Goal: Task Accomplishment & Management: Complete application form

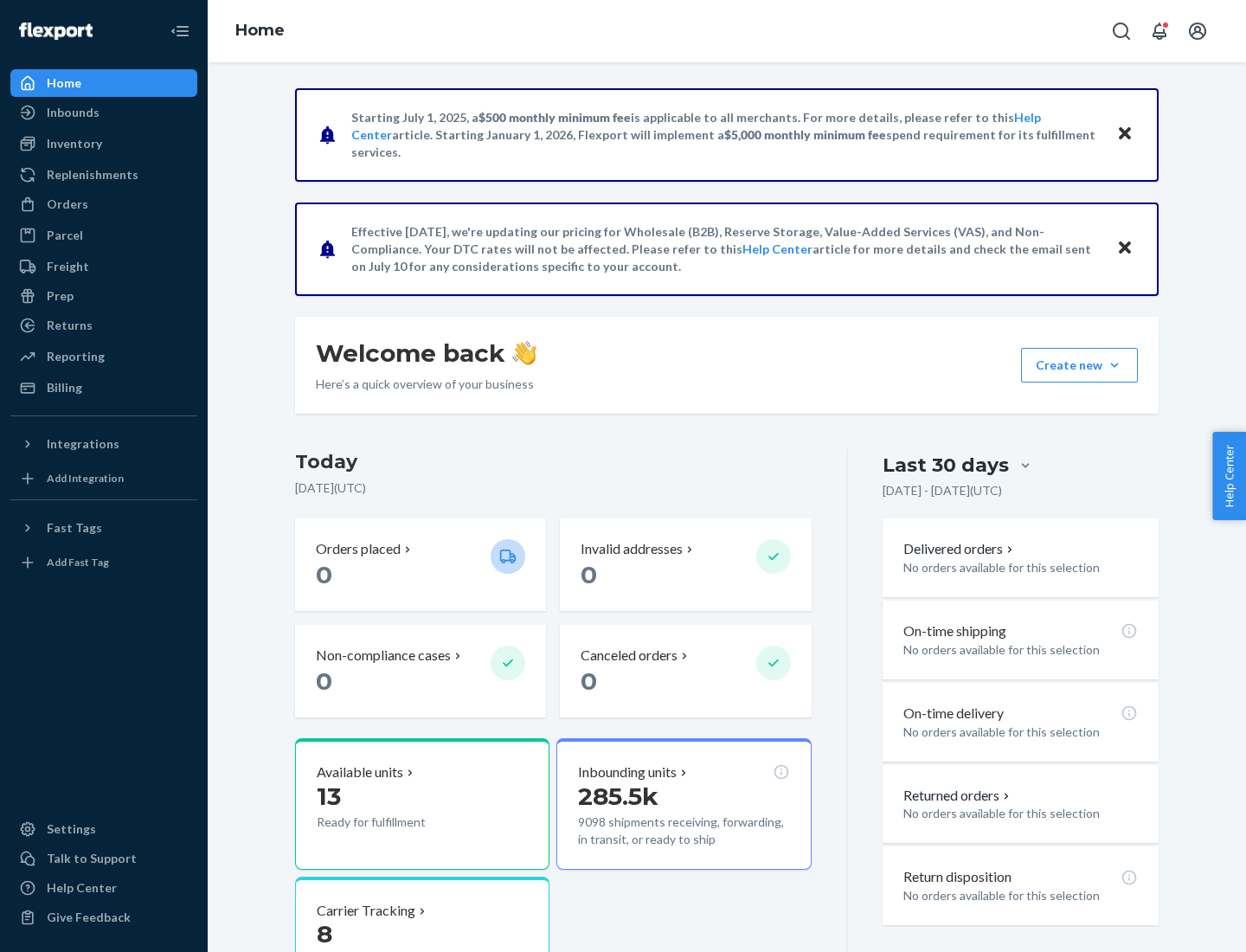
click at [1114, 365] on button "Create new Create new inbound Create new order Create new product" at bounding box center [1080, 365] width 117 height 35
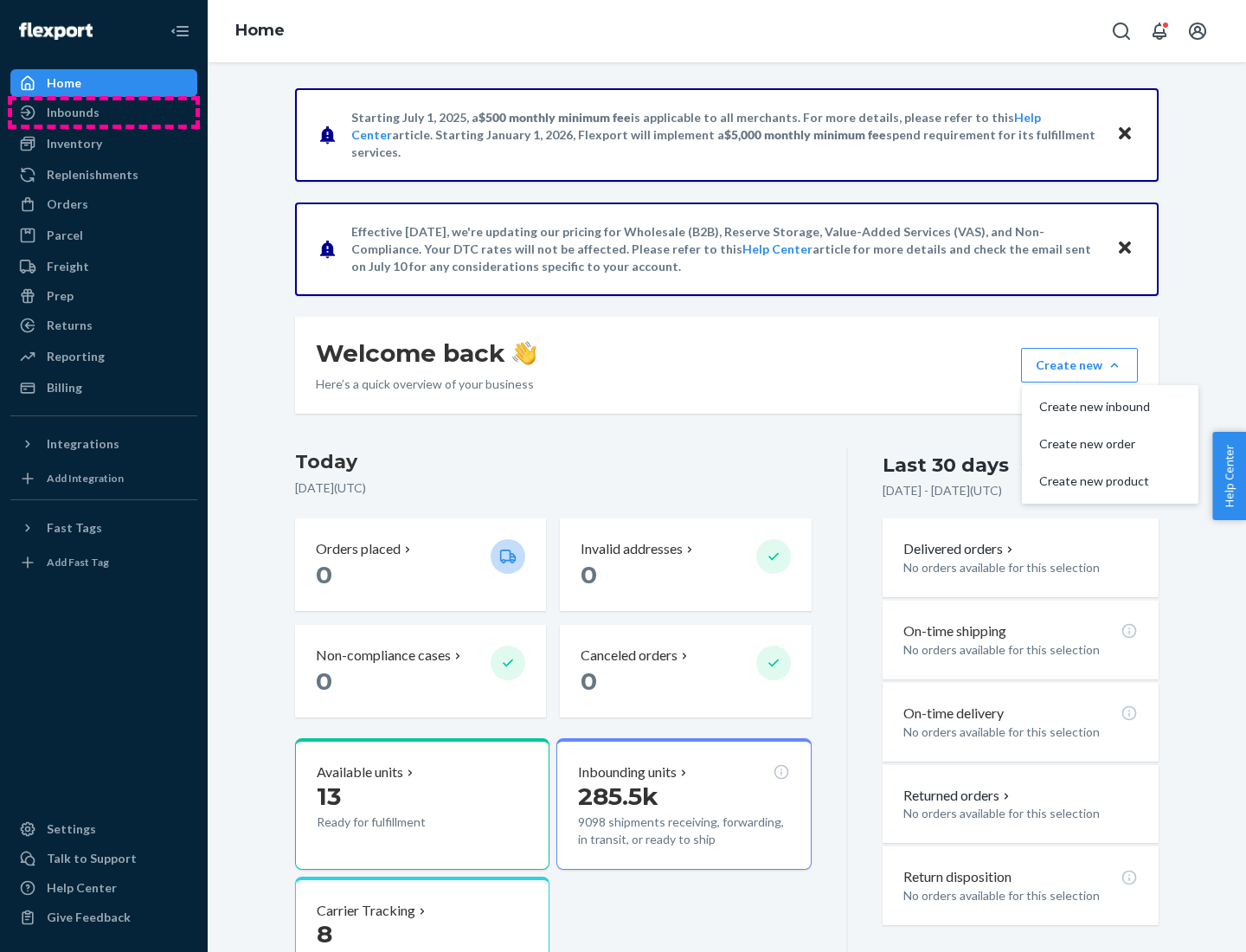
click at [104, 113] on div "Inbounds" at bounding box center [104, 113] width 183 height 24
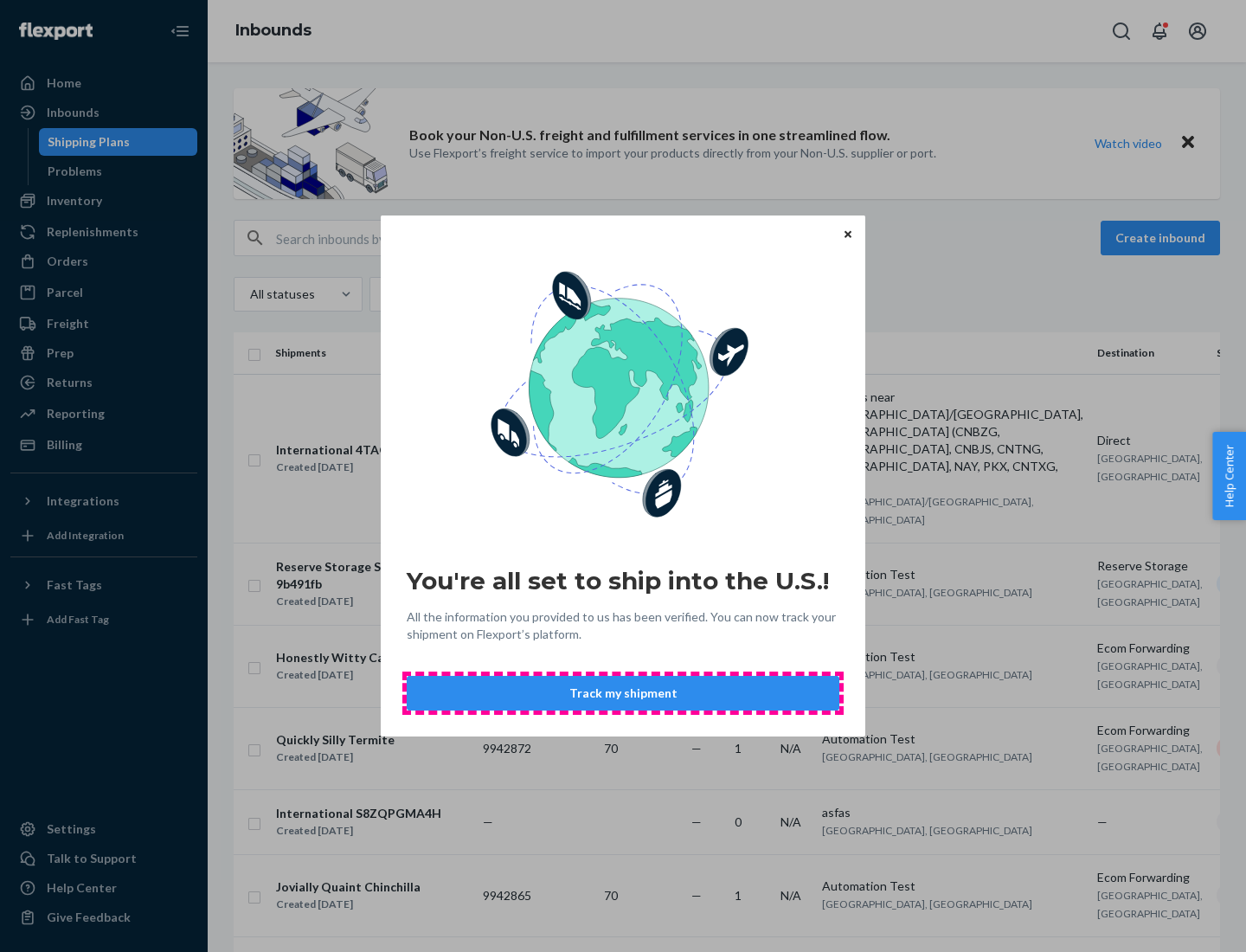
click at [623, 693] on button "Track my shipment" at bounding box center [623, 693] width 433 height 35
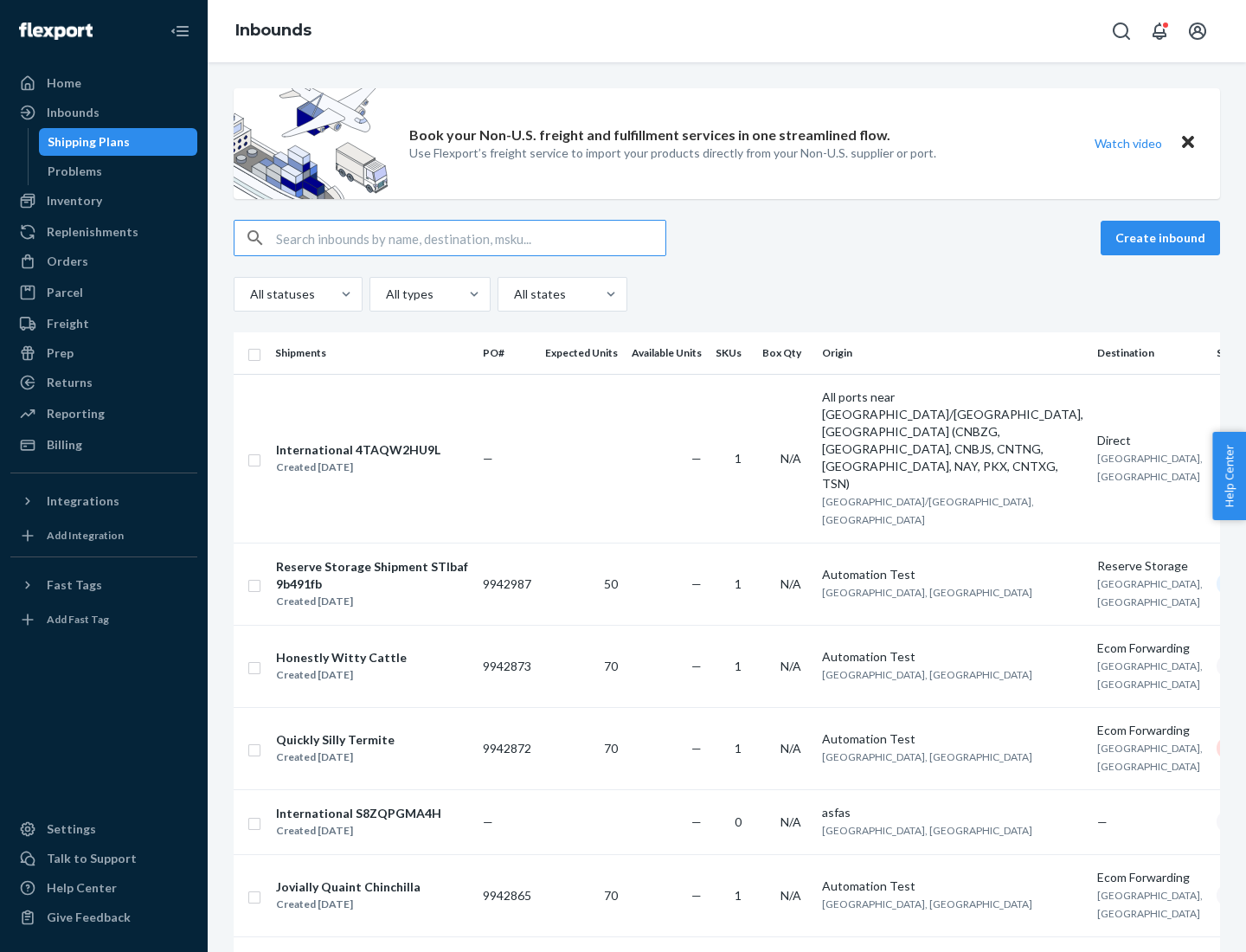
click at [1163, 238] on button "Create inbound" at bounding box center [1160, 237] width 120 height 35
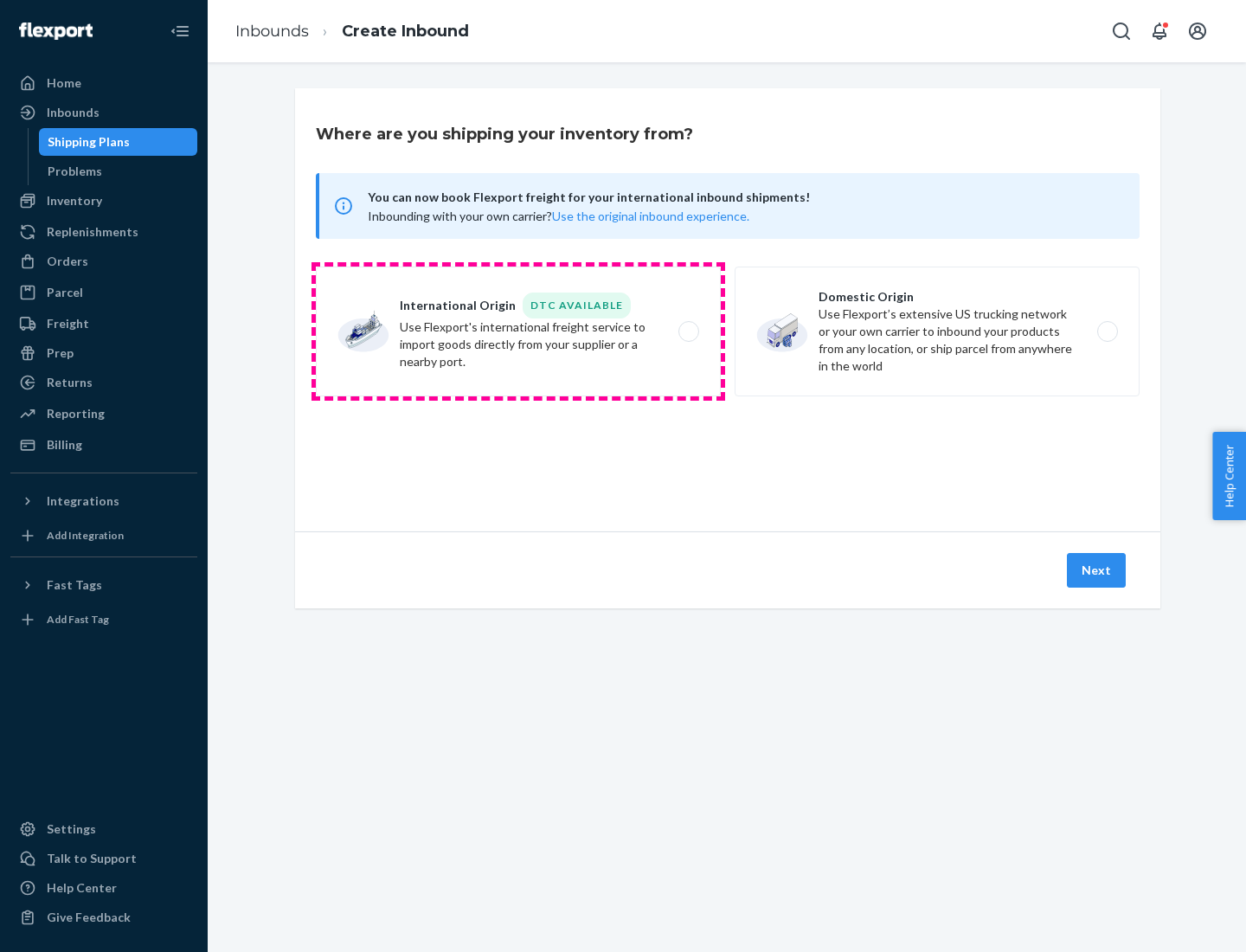
click at [518, 332] on label "International Origin DTC Available Use Flexport's international freight service…" at bounding box center [518, 331] width 405 height 130
click at [688, 332] on input "International Origin DTC Available Use Flexport's international freight service…" at bounding box center [693, 331] width 11 height 11
radio input "true"
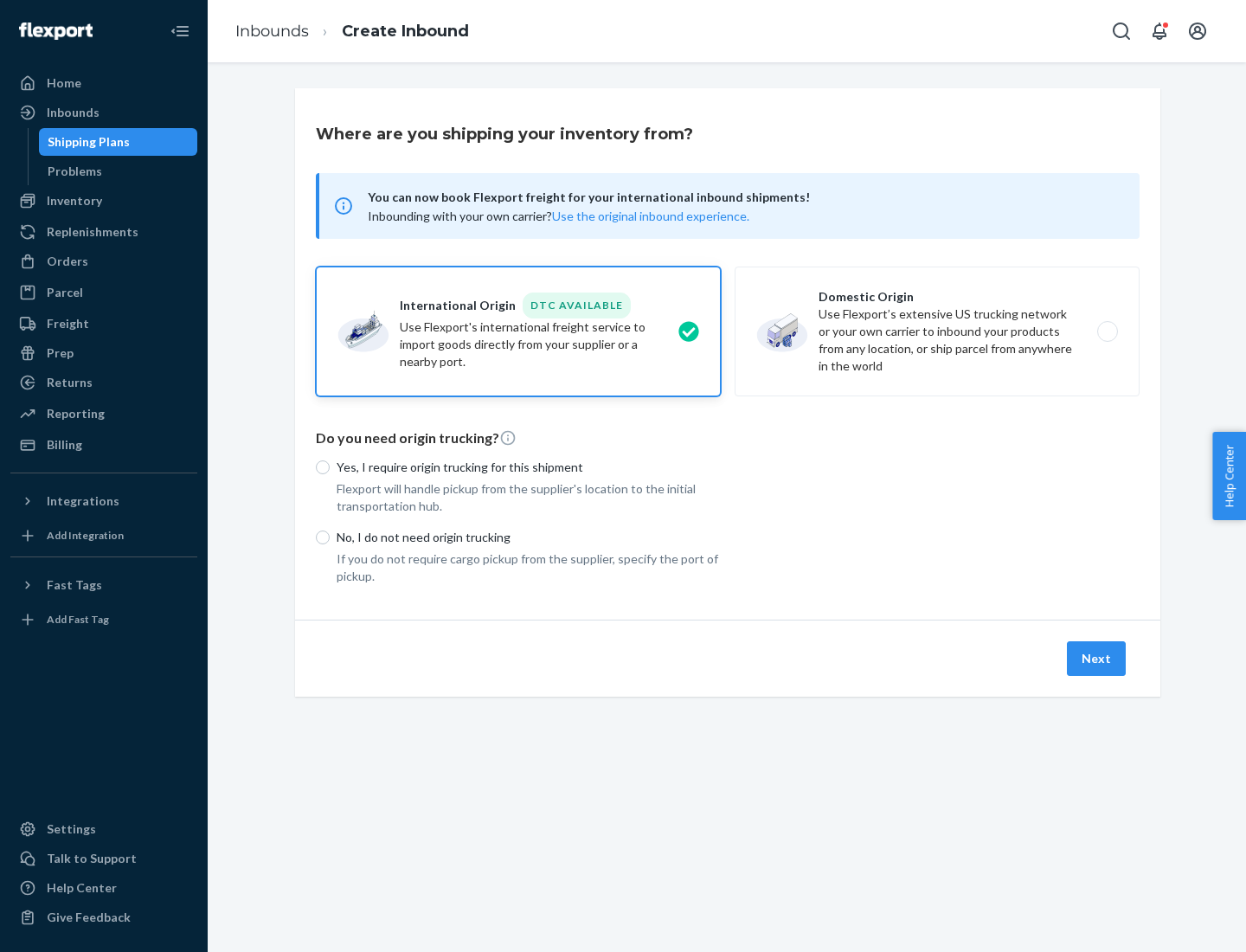
click at [529, 536] on p "No, I do not need origin trucking" at bounding box center [529, 537] width 385 height 17
click at [330, 536] on input "No, I do not need origin trucking" at bounding box center [323, 537] width 14 height 14
radio input "true"
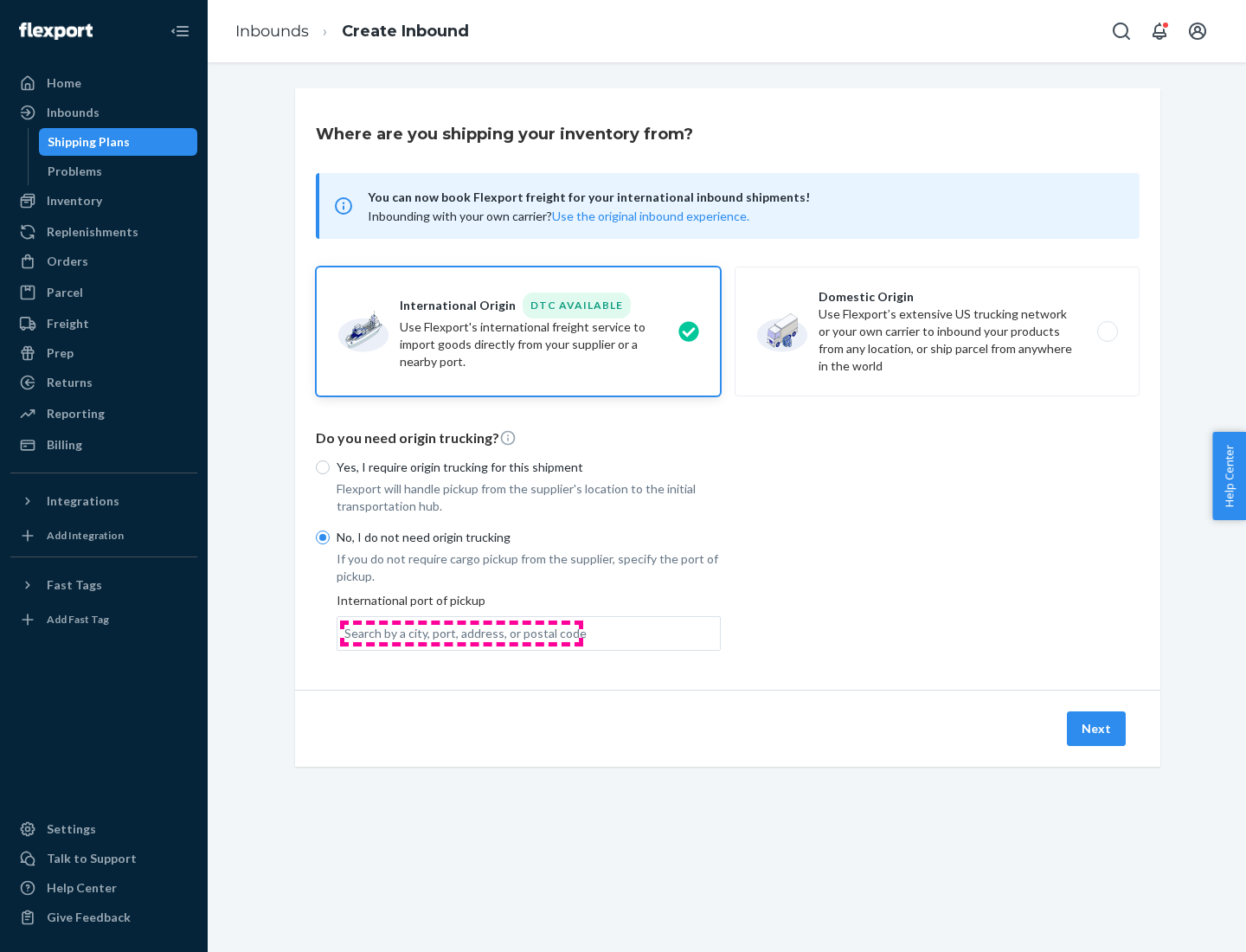
click at [462, 633] on div "Search by a city, port, address, or postal code" at bounding box center [466, 633] width 242 height 17
click at [346, 633] on input "Search by a city, port, address, or postal code" at bounding box center [346, 633] width 2 height 17
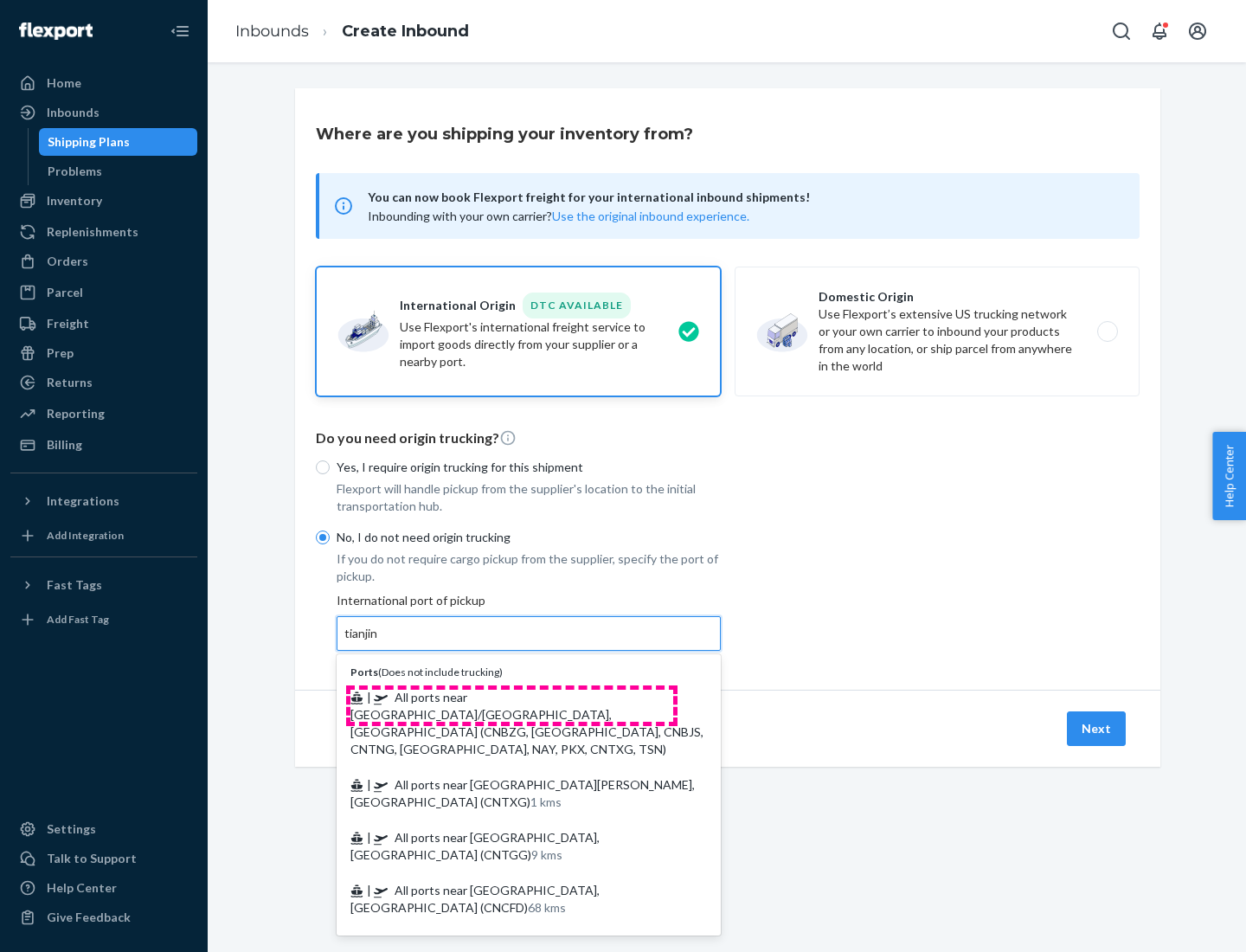
click at [511, 697] on span "| All ports near [GEOGRAPHIC_DATA]/[GEOGRAPHIC_DATA], [GEOGRAPHIC_DATA] (CNBZG,…" at bounding box center [527, 723] width 353 height 67
click at [380, 642] on input "tianjin" at bounding box center [363, 633] width 36 height 17
type input "All ports near [GEOGRAPHIC_DATA]/[GEOGRAPHIC_DATA], [GEOGRAPHIC_DATA] (CNBZG, […"
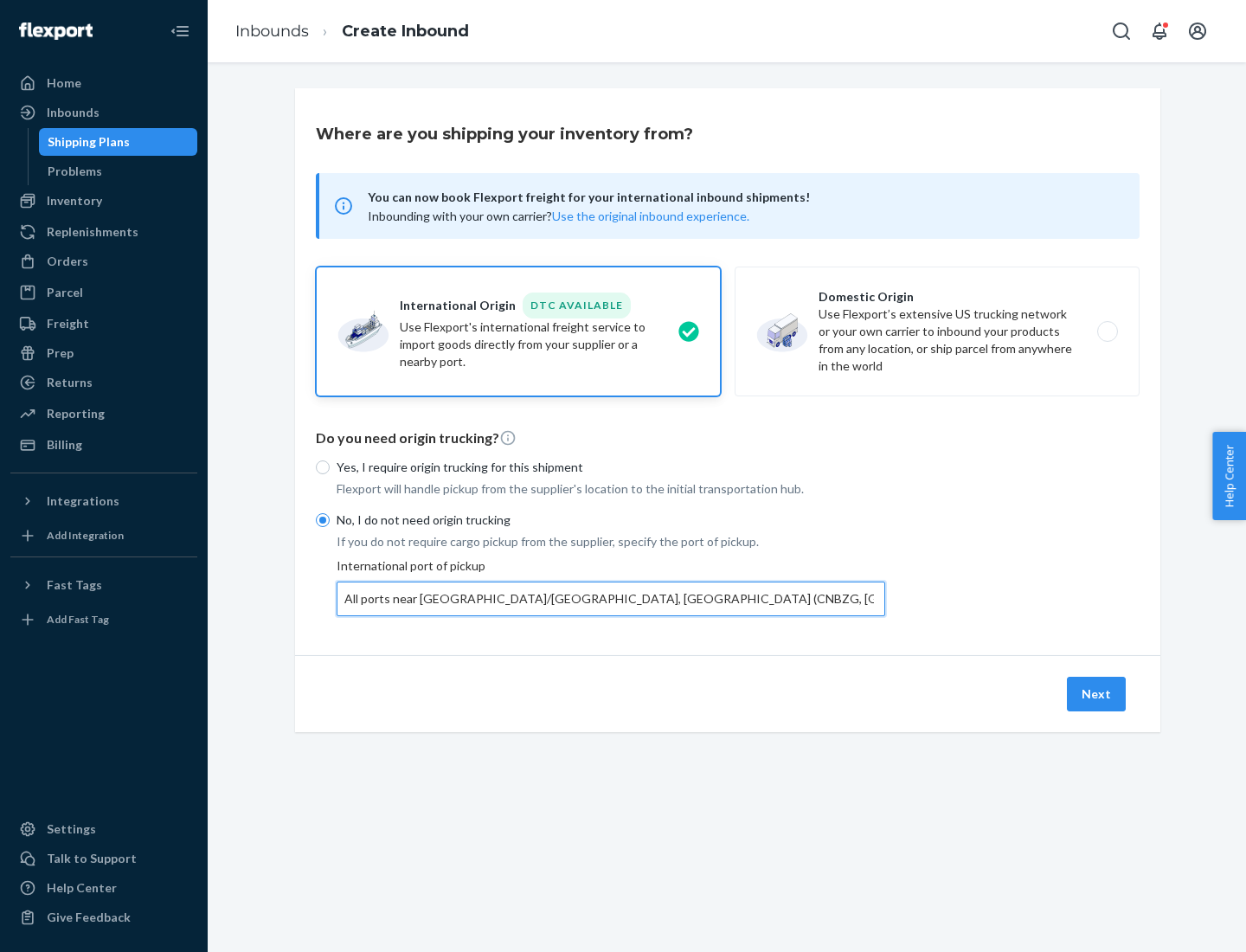
click at [1097, 693] on button "Next" at bounding box center [1096, 694] width 59 height 35
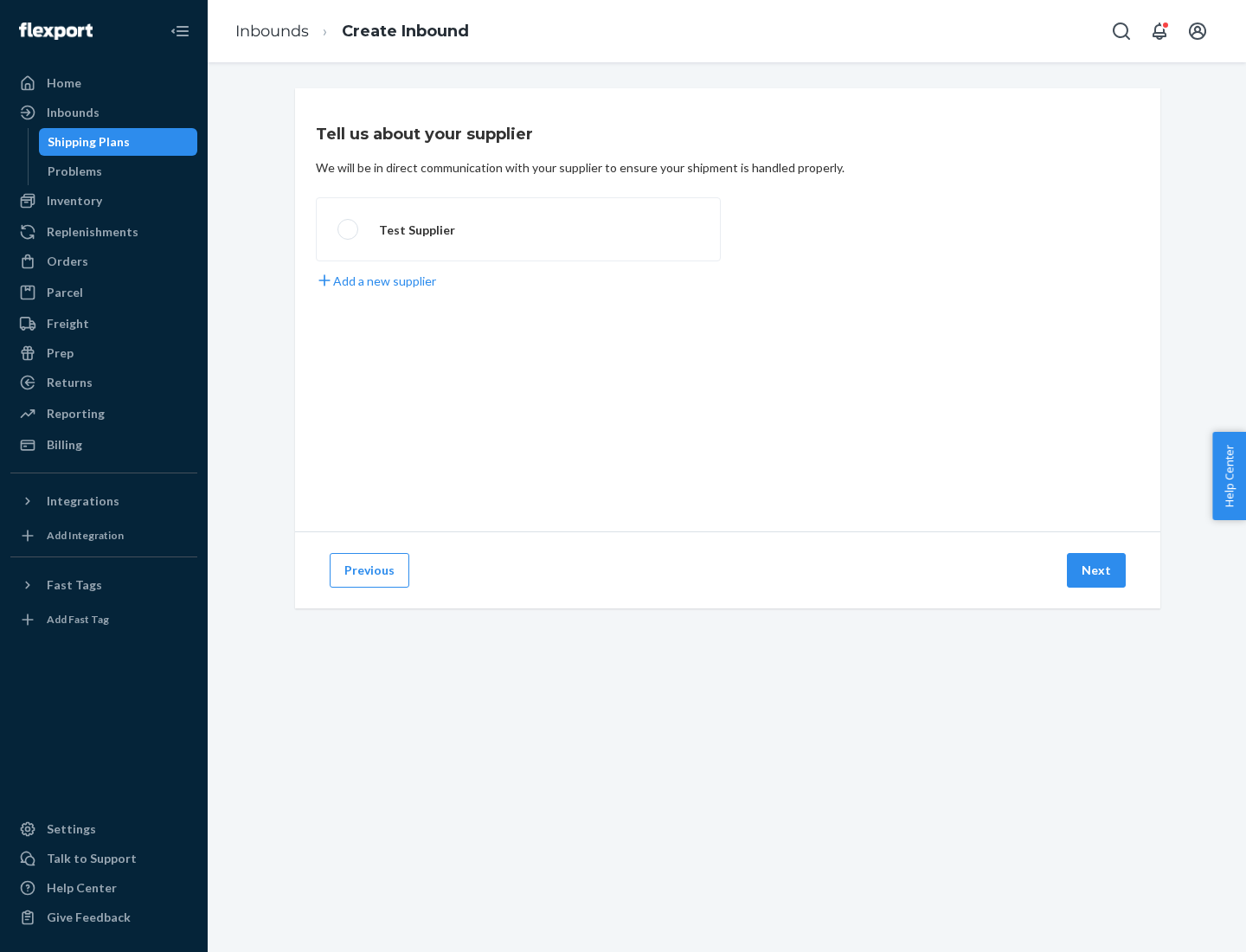
click at [518, 229] on label "Test Supplier" at bounding box center [518, 229] width 405 height 64
click at [349, 229] on input "Test Supplier" at bounding box center [343, 229] width 11 height 11
radio input "true"
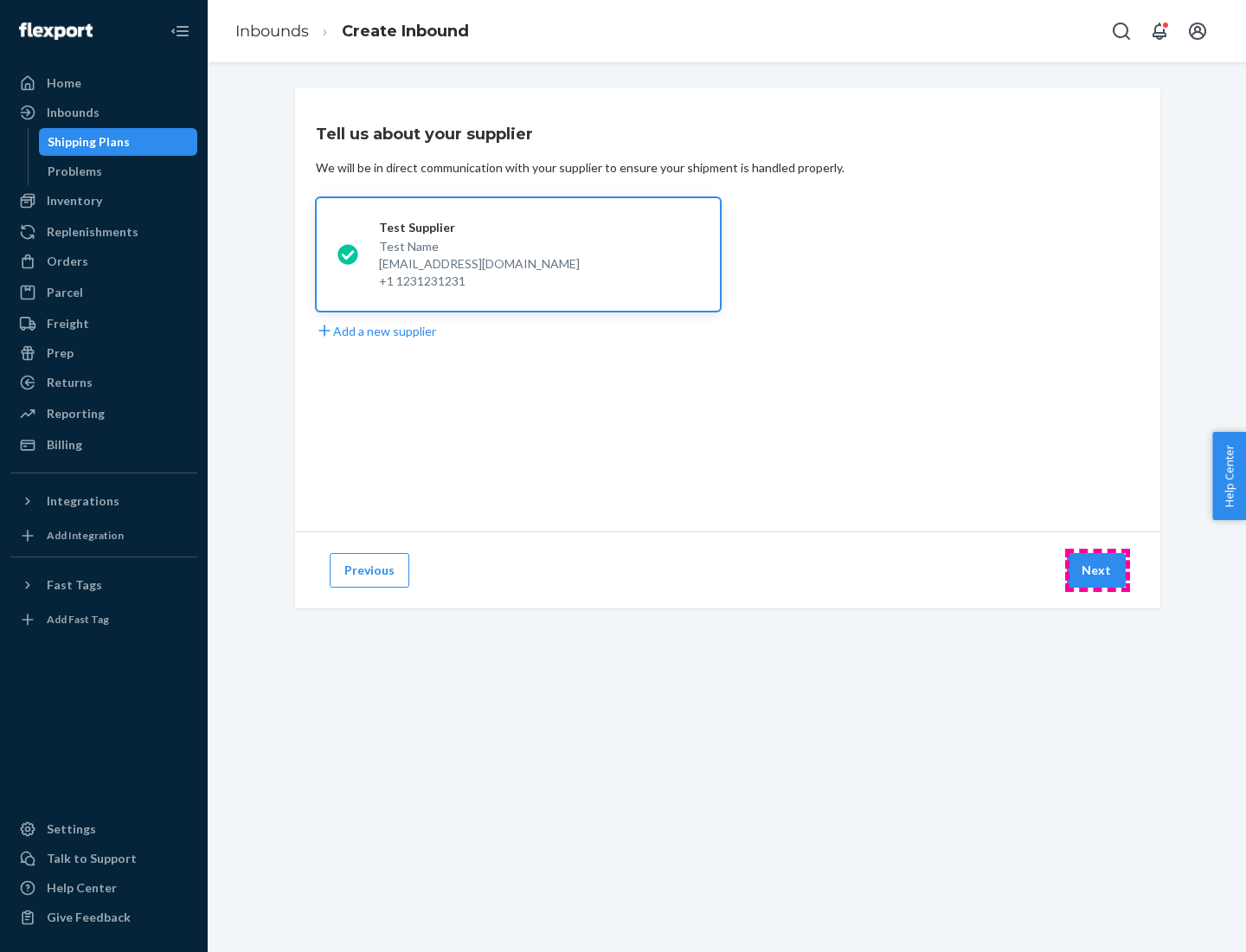
click at [1097, 570] on button "Next" at bounding box center [1096, 570] width 59 height 35
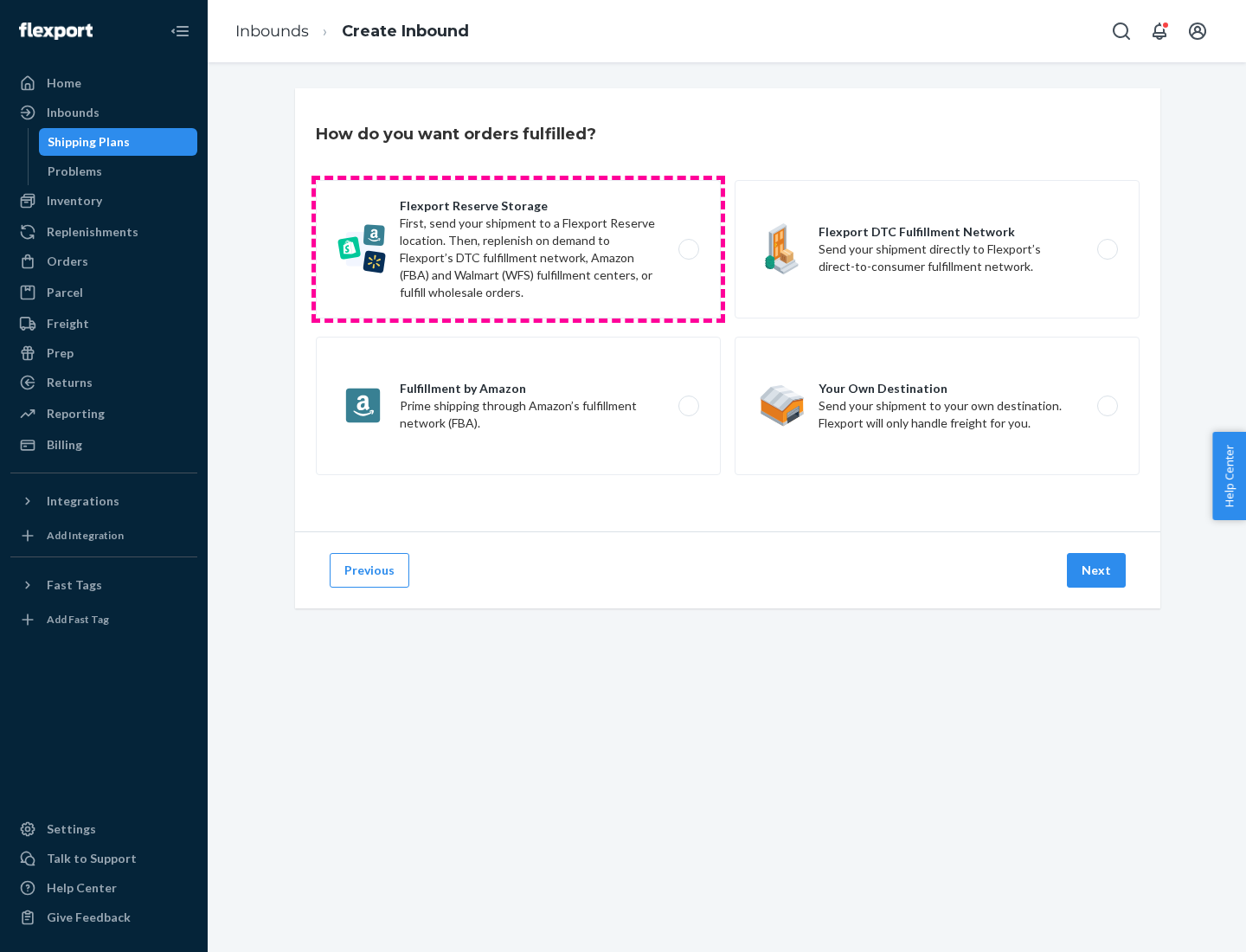
click at [518, 249] on label "Flexport Reserve Storage First, send your shipment to a Flexport Reserve locati…" at bounding box center [518, 249] width 405 height 139
click at [688, 249] on input "Flexport Reserve Storage First, send your shipment to a Flexport Reserve locati…" at bounding box center [693, 249] width 11 height 11
radio input "true"
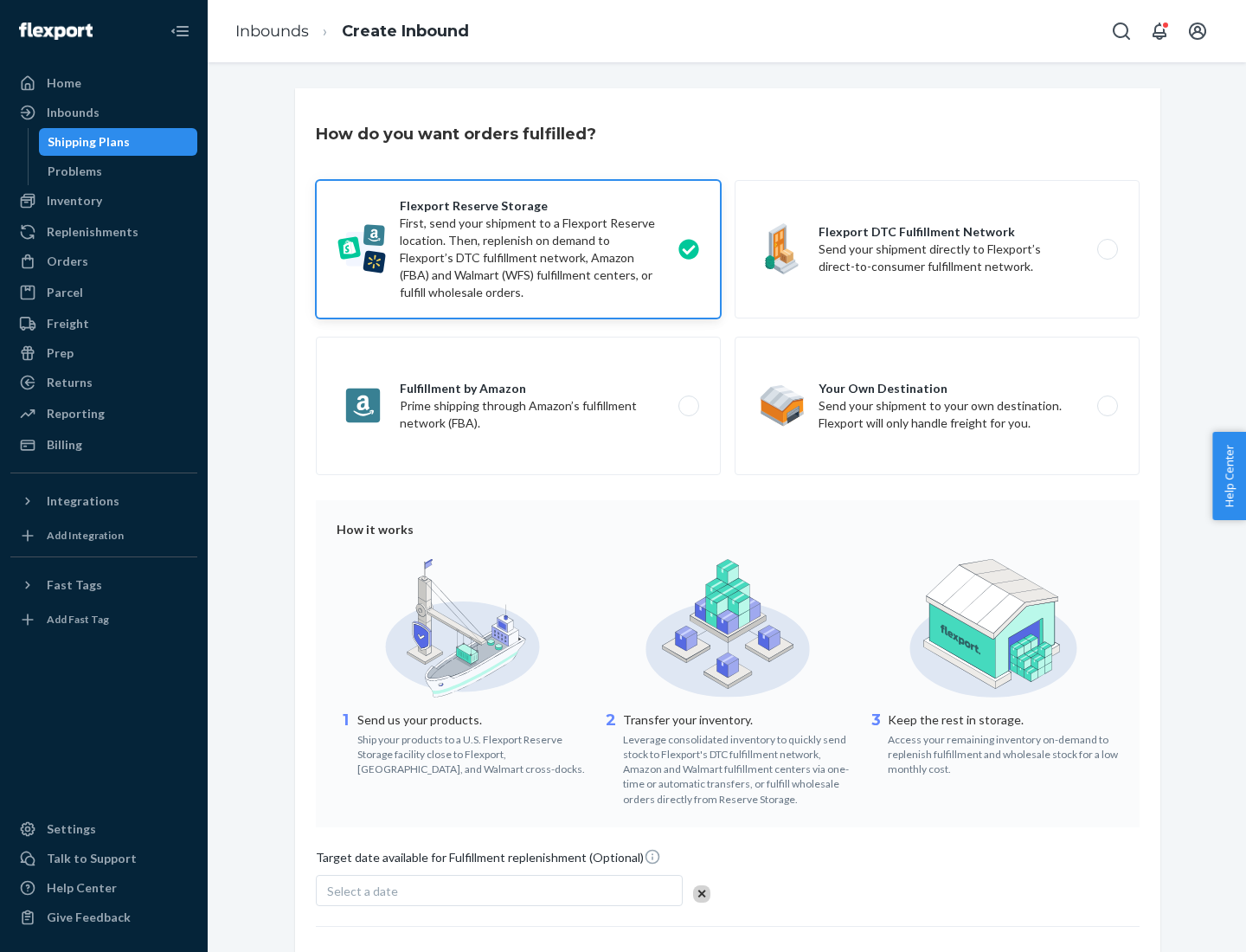
scroll to position [142, 0]
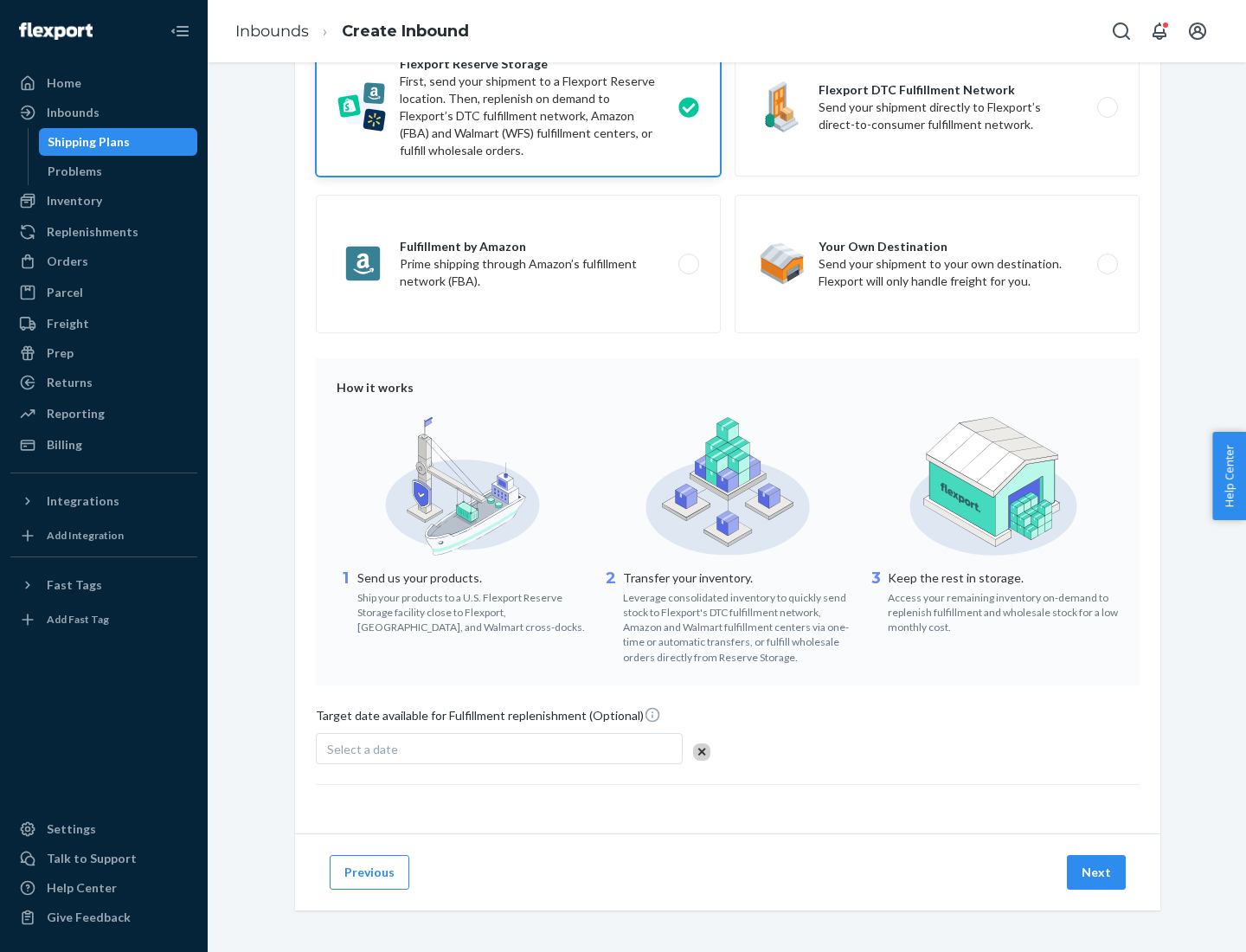
click at [1097, 871] on button "Next" at bounding box center [1096, 872] width 59 height 35
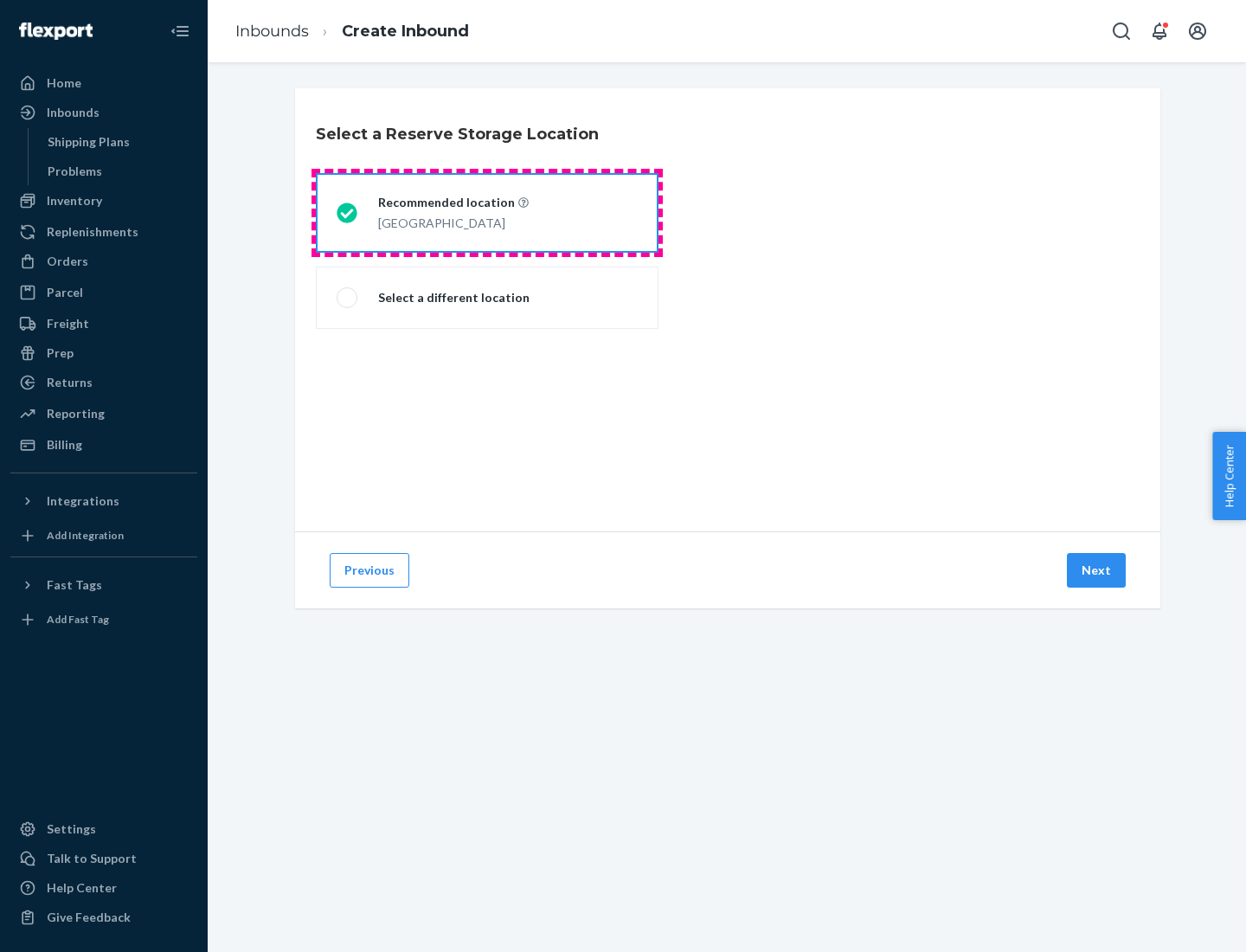
click at [487, 213] on div "[GEOGRAPHIC_DATA]" at bounding box center [453, 221] width 151 height 21
click at [348, 213] on input "Recommended location [GEOGRAPHIC_DATA]" at bounding box center [342, 212] width 11 height 11
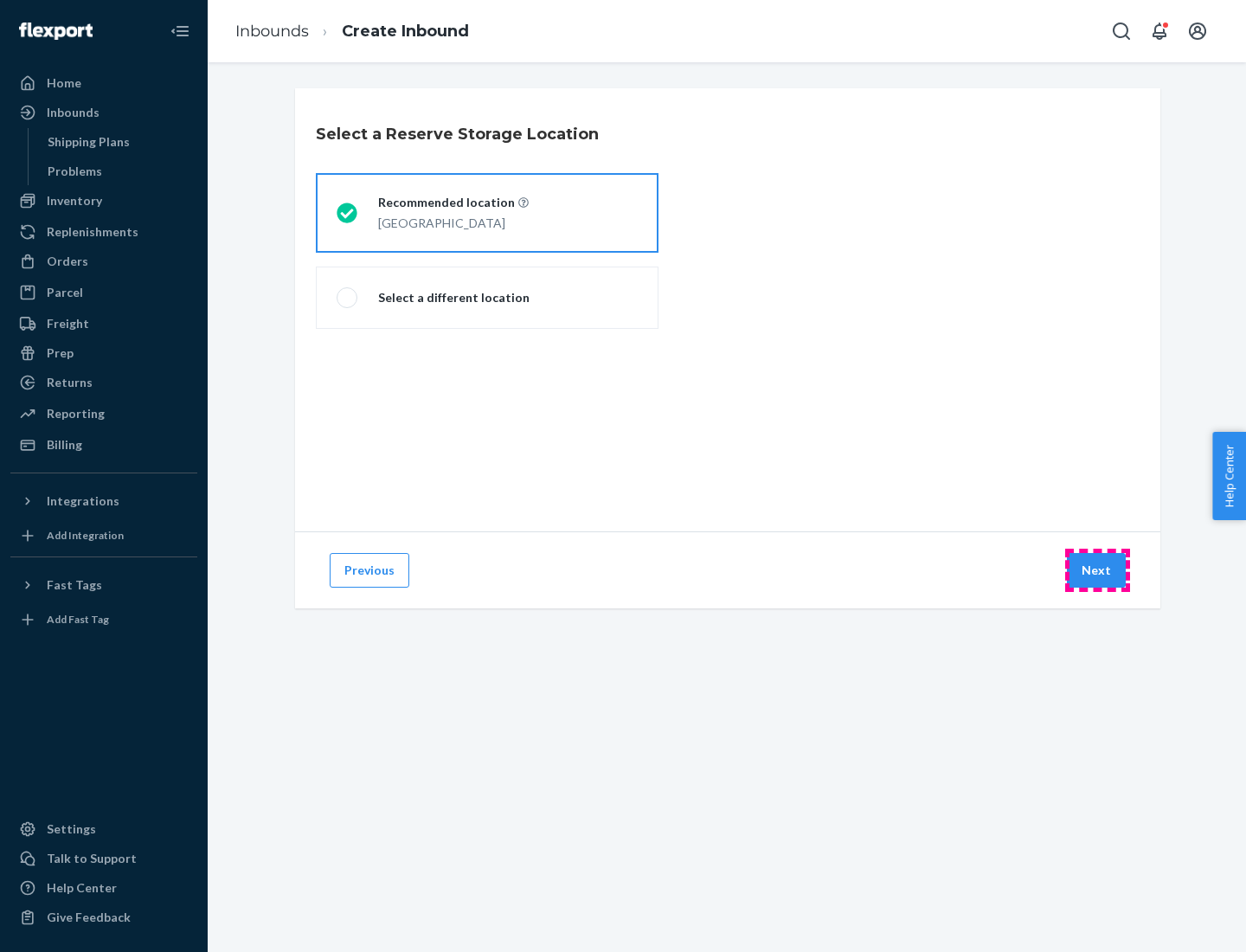
click at [1097, 570] on button "Next" at bounding box center [1096, 570] width 59 height 35
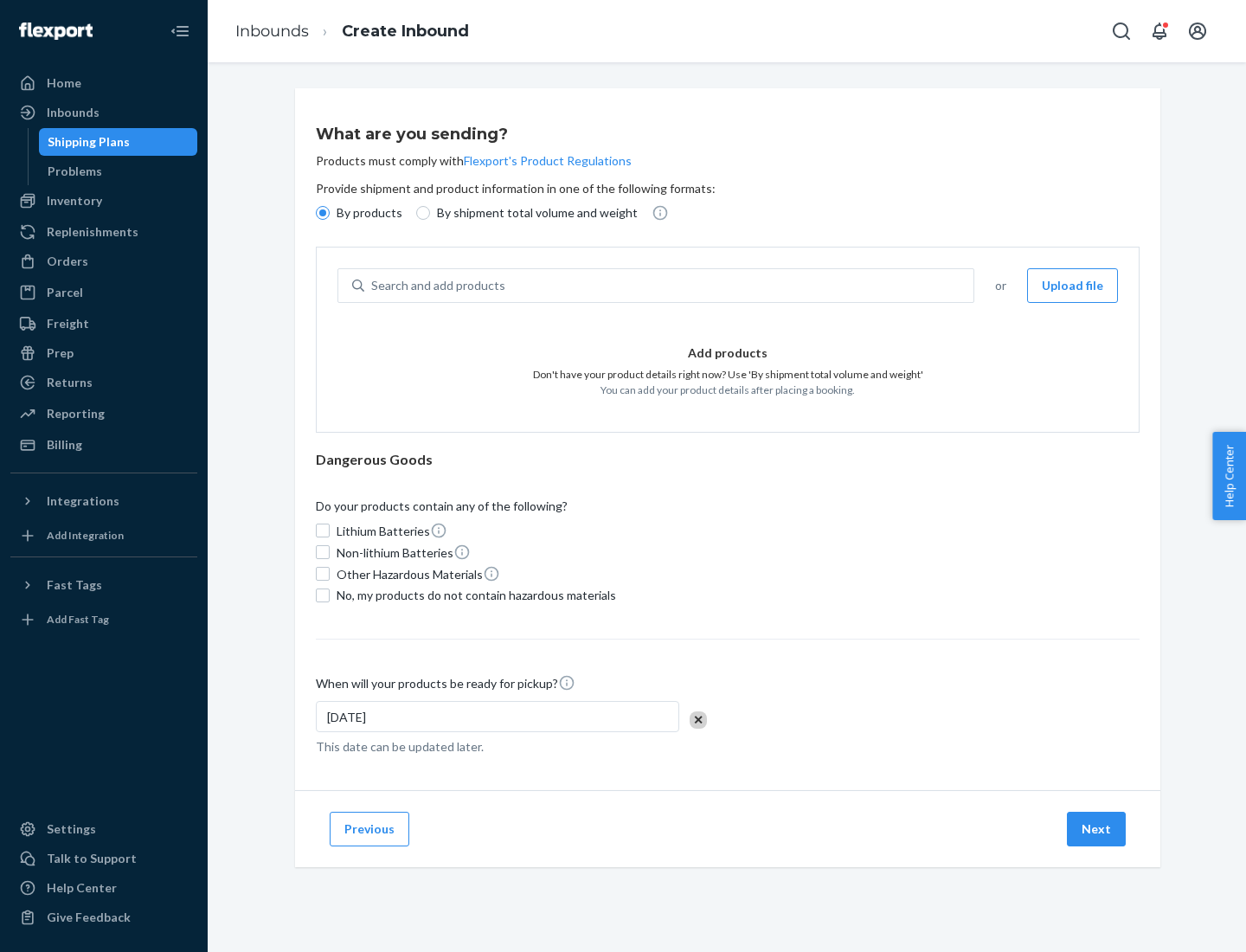
click at [670, 286] on div "Search and add products" at bounding box center [669, 285] width 609 height 31
click at [373, 286] on input "Search and add products" at bounding box center [372, 285] width 2 height 17
click at [421, 213] on input "By shipment total volume and weight" at bounding box center [424, 213] width 14 height 14
radio input "true"
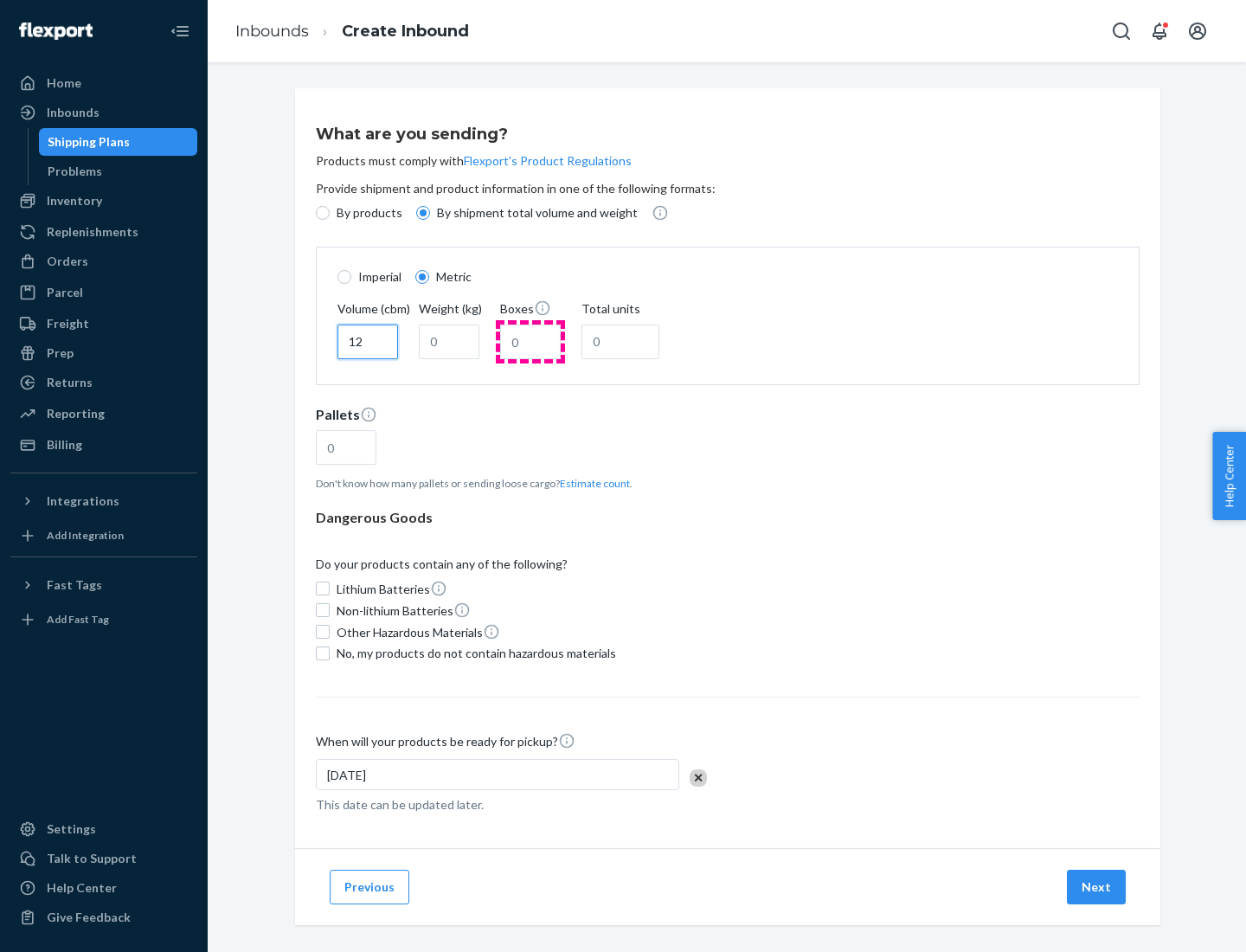
type input "12"
type input "22"
type input "222"
type input "121"
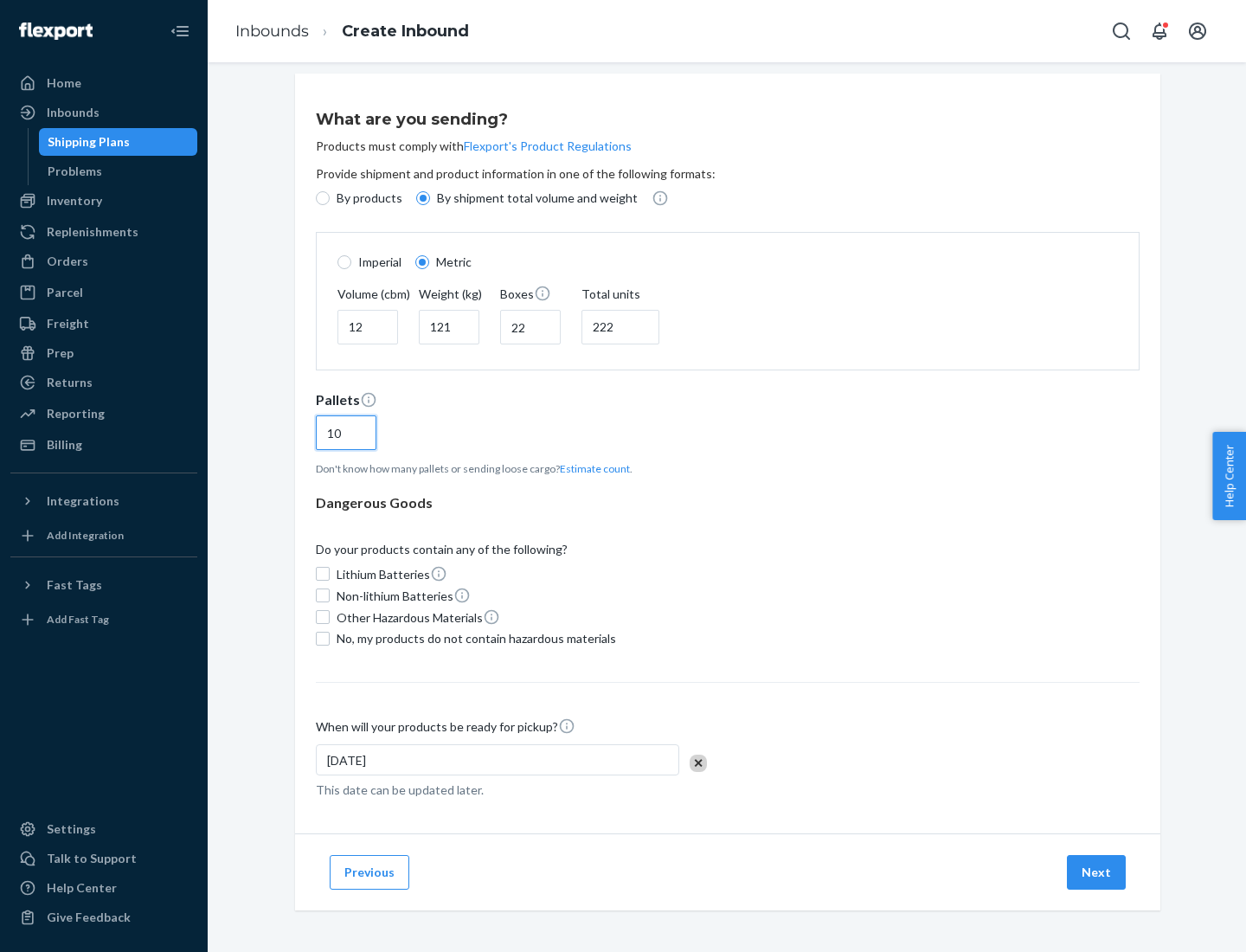
type input "10"
click at [473, 638] on span "No, my products do not contain hazardous materials" at bounding box center [476, 638] width 279 height 17
click at [330, 638] on input "No, my products do not contain hazardous materials" at bounding box center [323, 639] width 14 height 14
checkbox input "true"
click at [1097, 871] on button "Next" at bounding box center [1096, 872] width 59 height 35
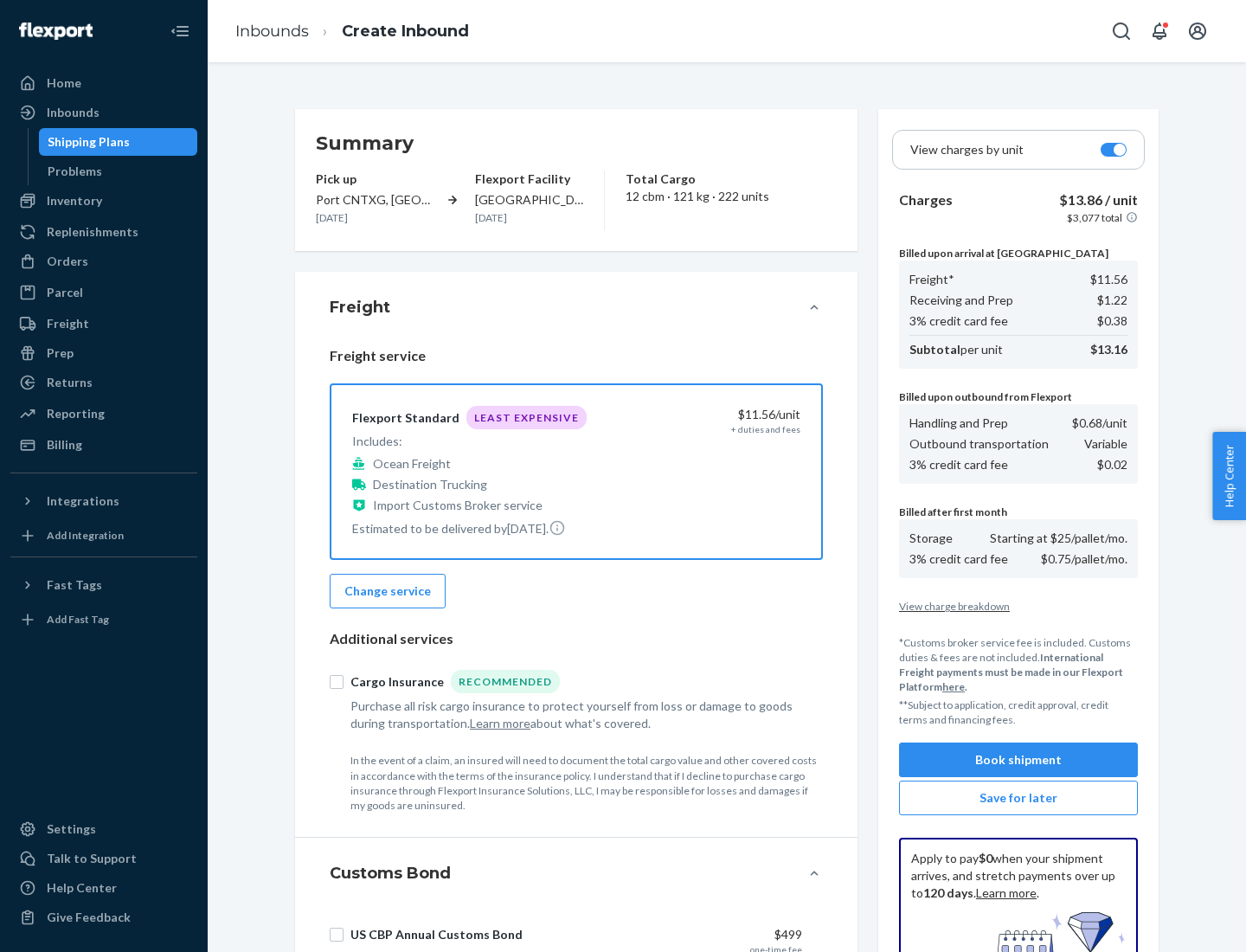
scroll to position [253, 0]
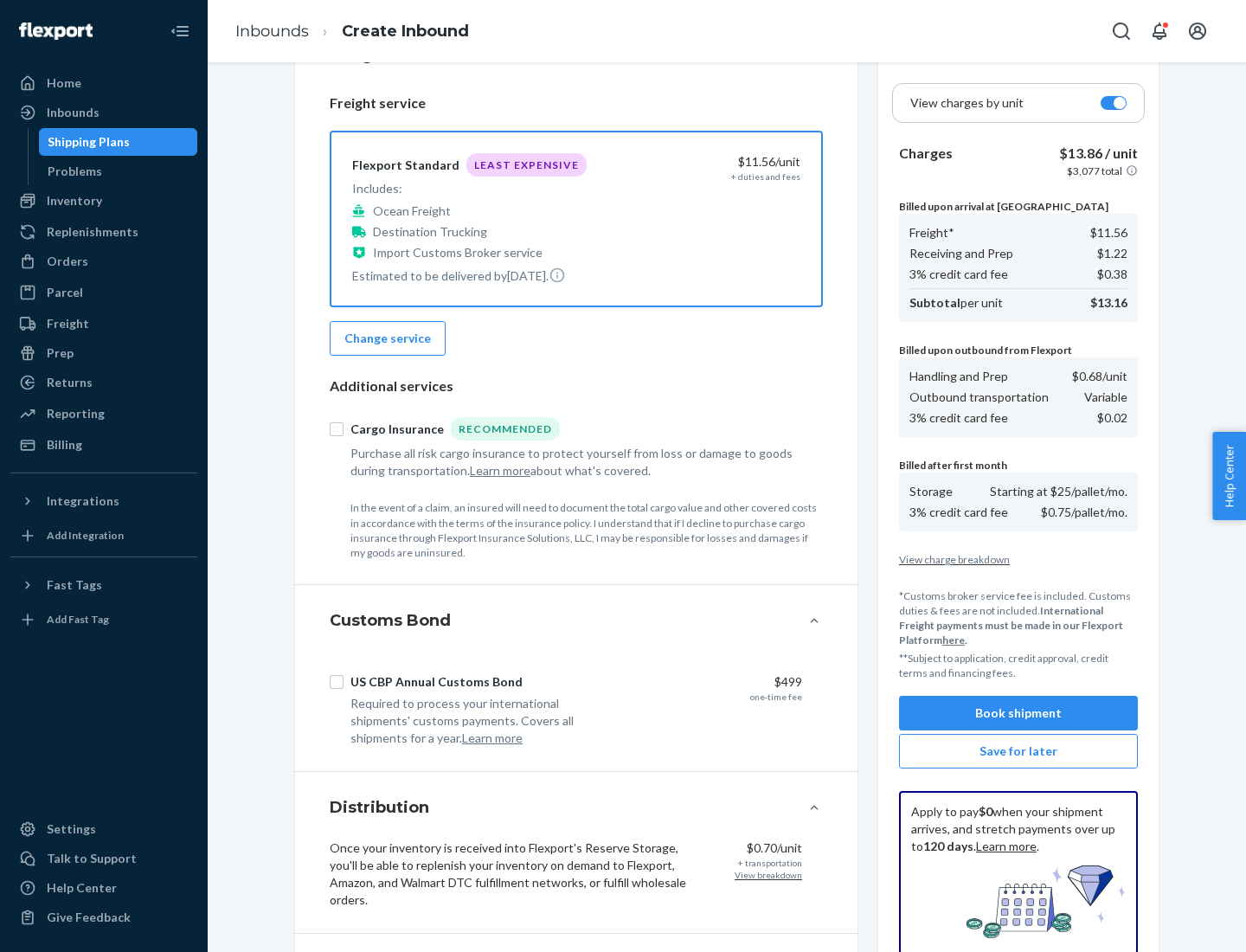
click at [1019, 713] on button "Book shipment" at bounding box center [1019, 713] width 239 height 35
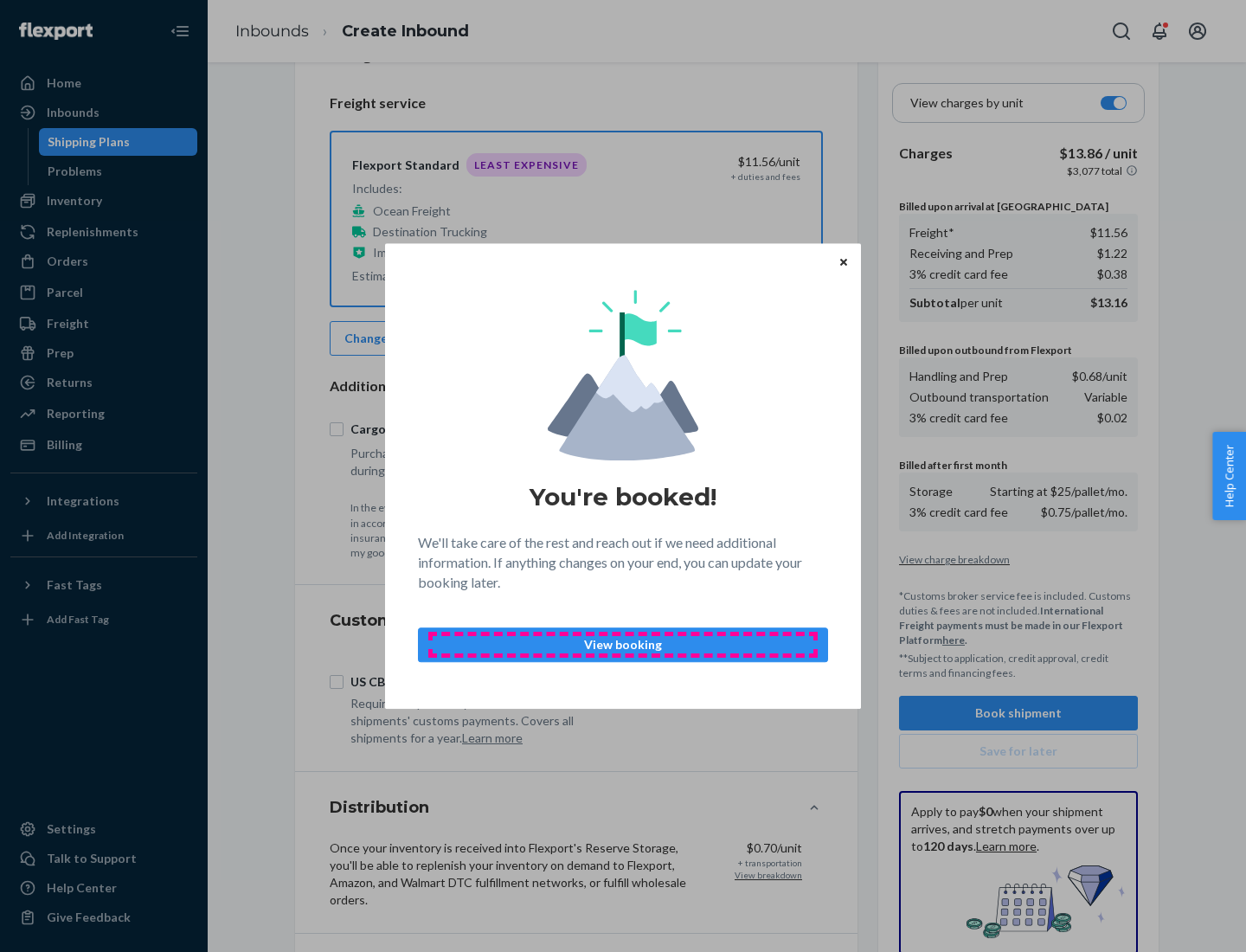
click at [623, 644] on p "View booking" at bounding box center [623, 644] width 381 height 17
